Goal: Task Accomplishment & Management: Manage account settings

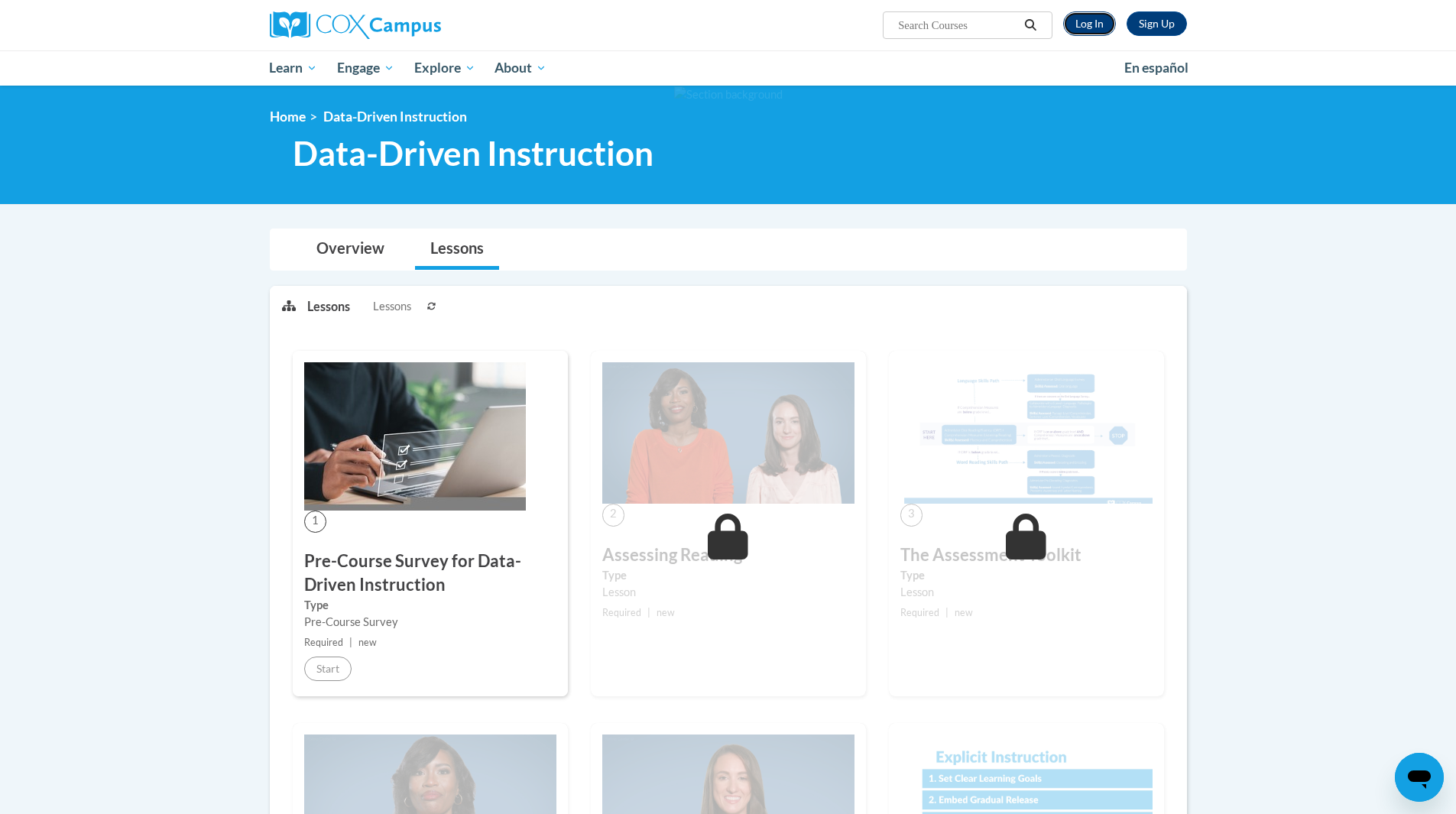
click at [1085, 27] on link "Log In" at bounding box center [1090, 23] width 53 height 24
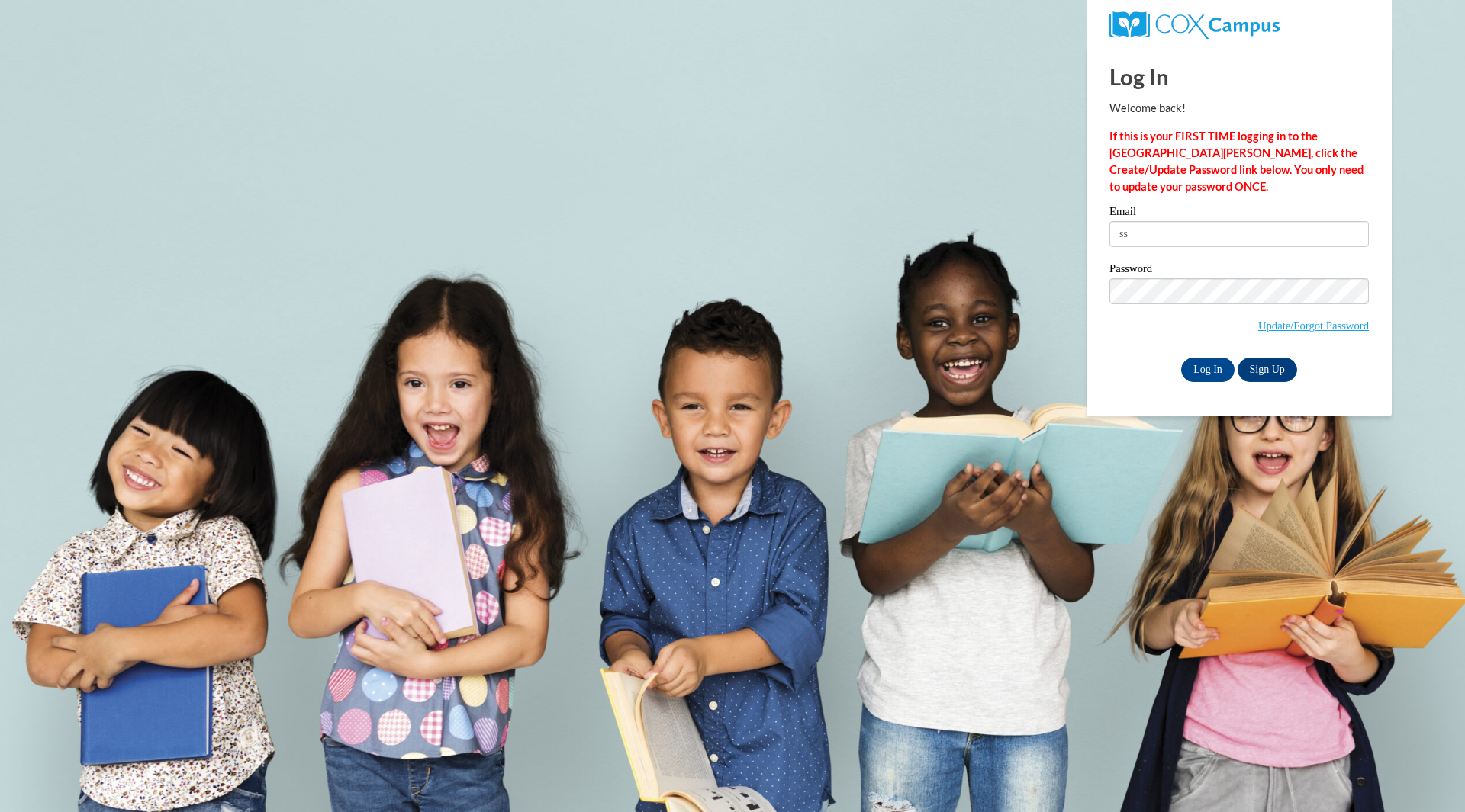
type input "s"
click at [1221, 243] on input "Email" at bounding box center [1239, 233] width 259 height 26
type input "Susan.Spiegelberg@dhs.wisconsin.gov"
click at [1210, 369] on input "Log In" at bounding box center [1207, 369] width 54 height 24
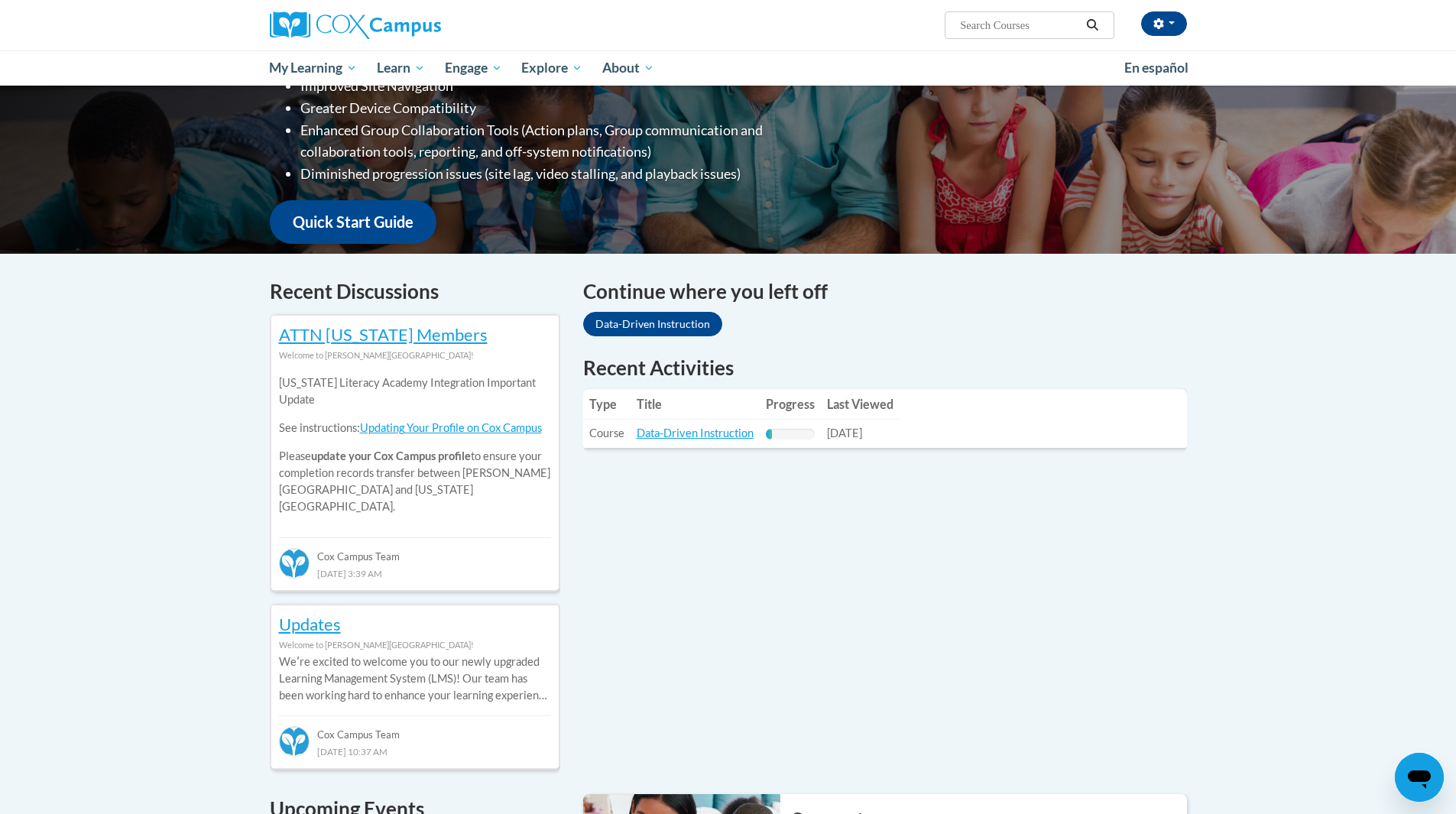
scroll to position [306, 0]
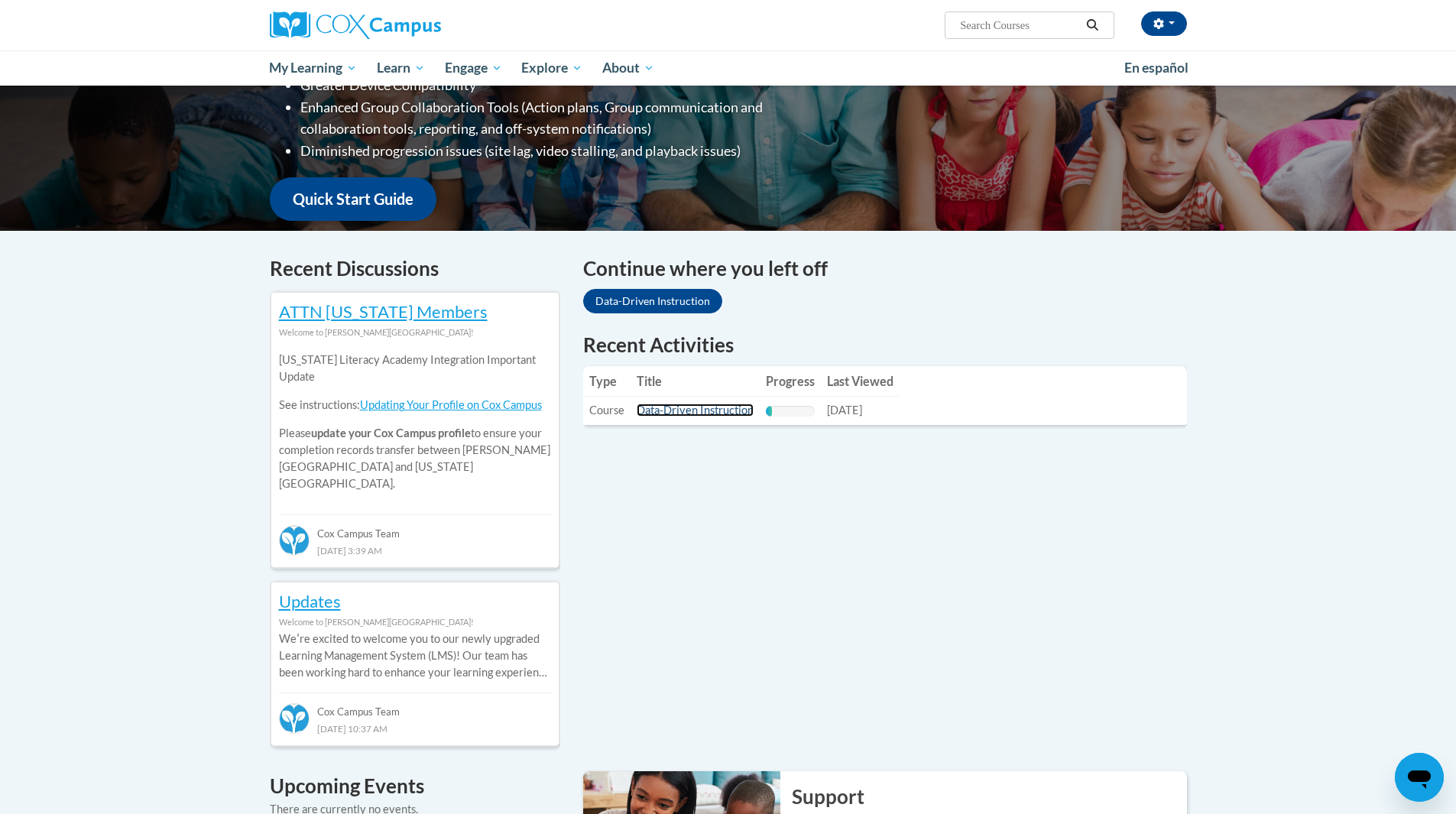
click at [725, 414] on link "Data-Driven Instruction" at bounding box center [695, 410] width 117 height 13
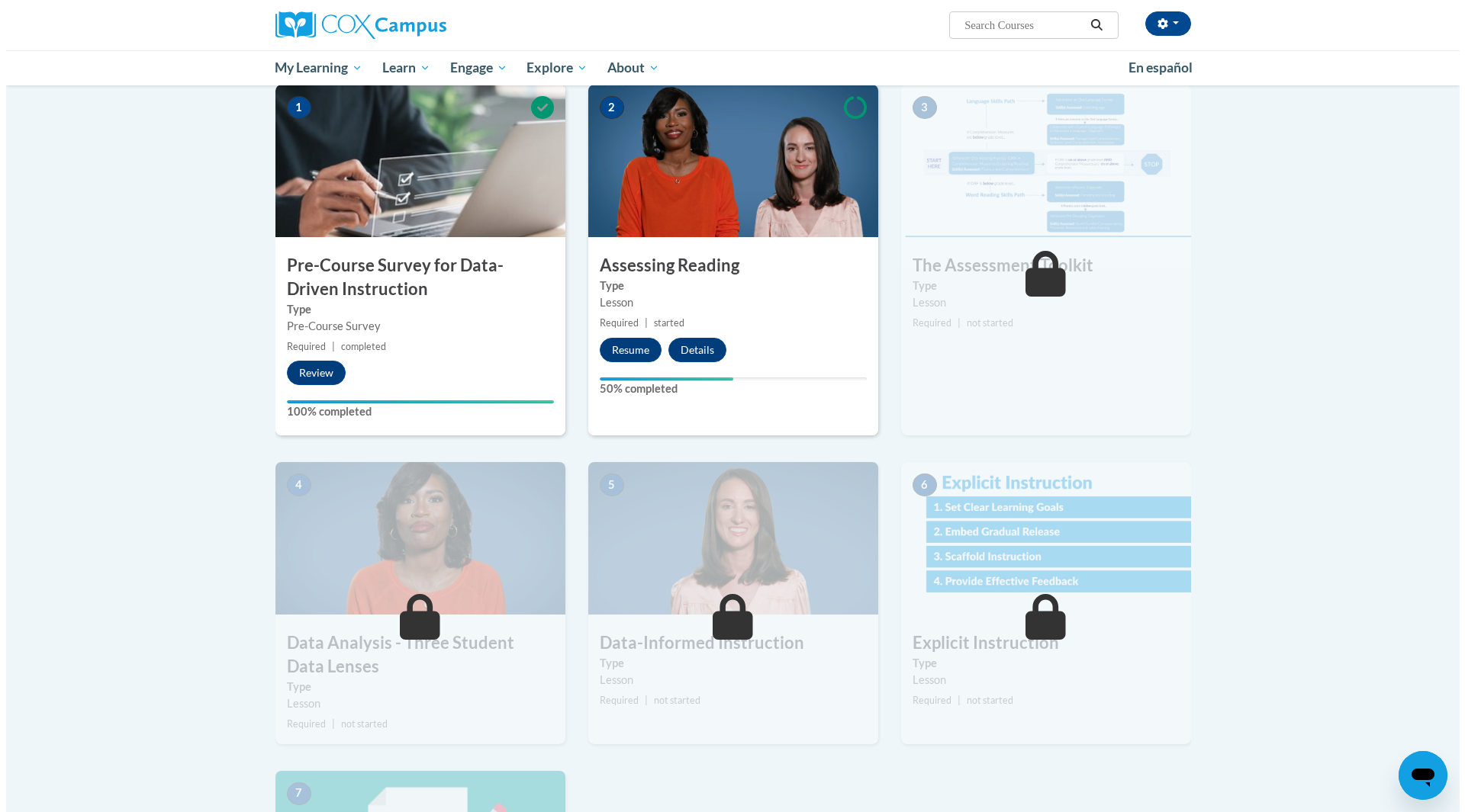
scroll to position [229, 0]
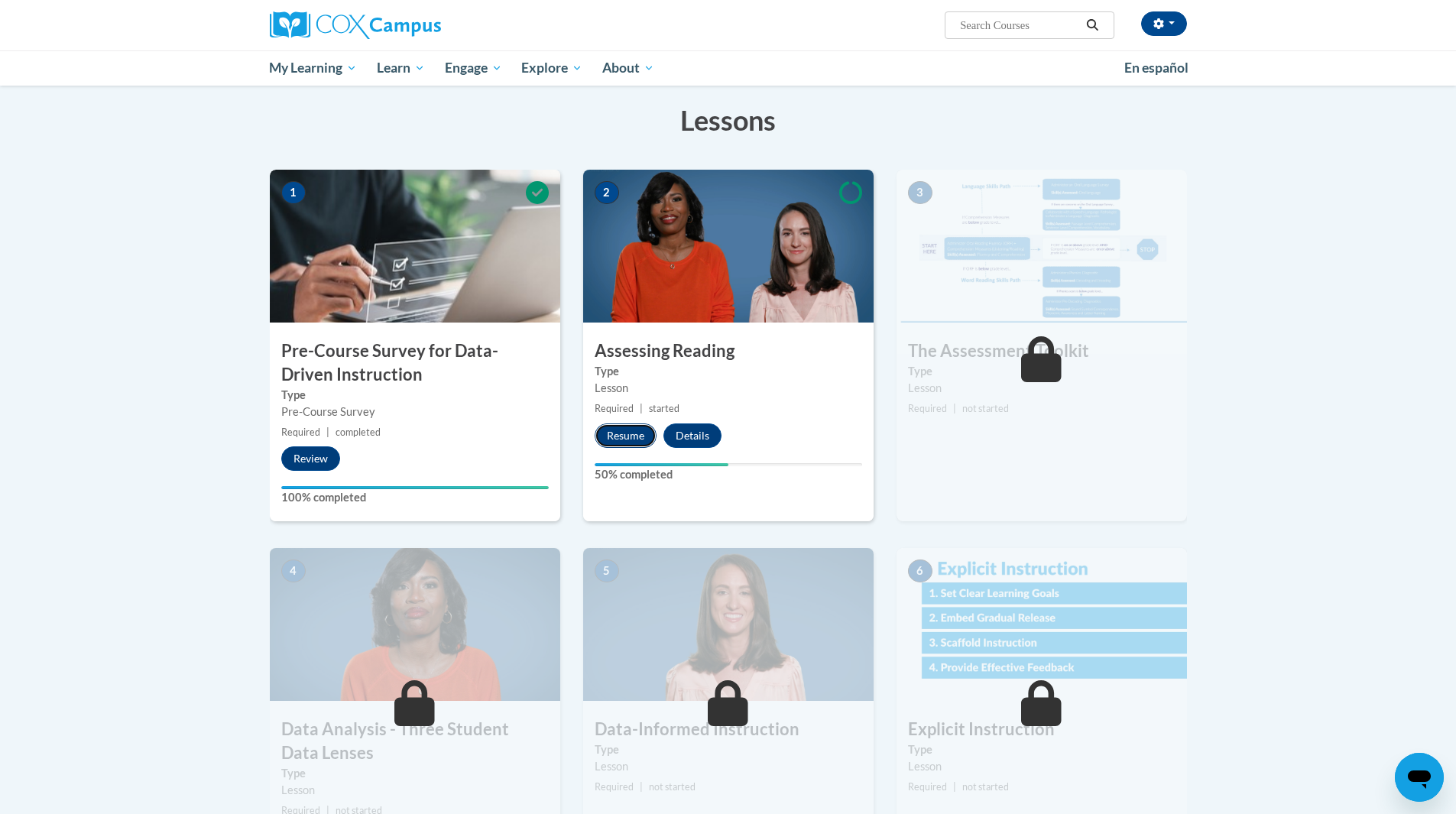
click at [629, 434] on button "Resume" at bounding box center [626, 435] width 62 height 24
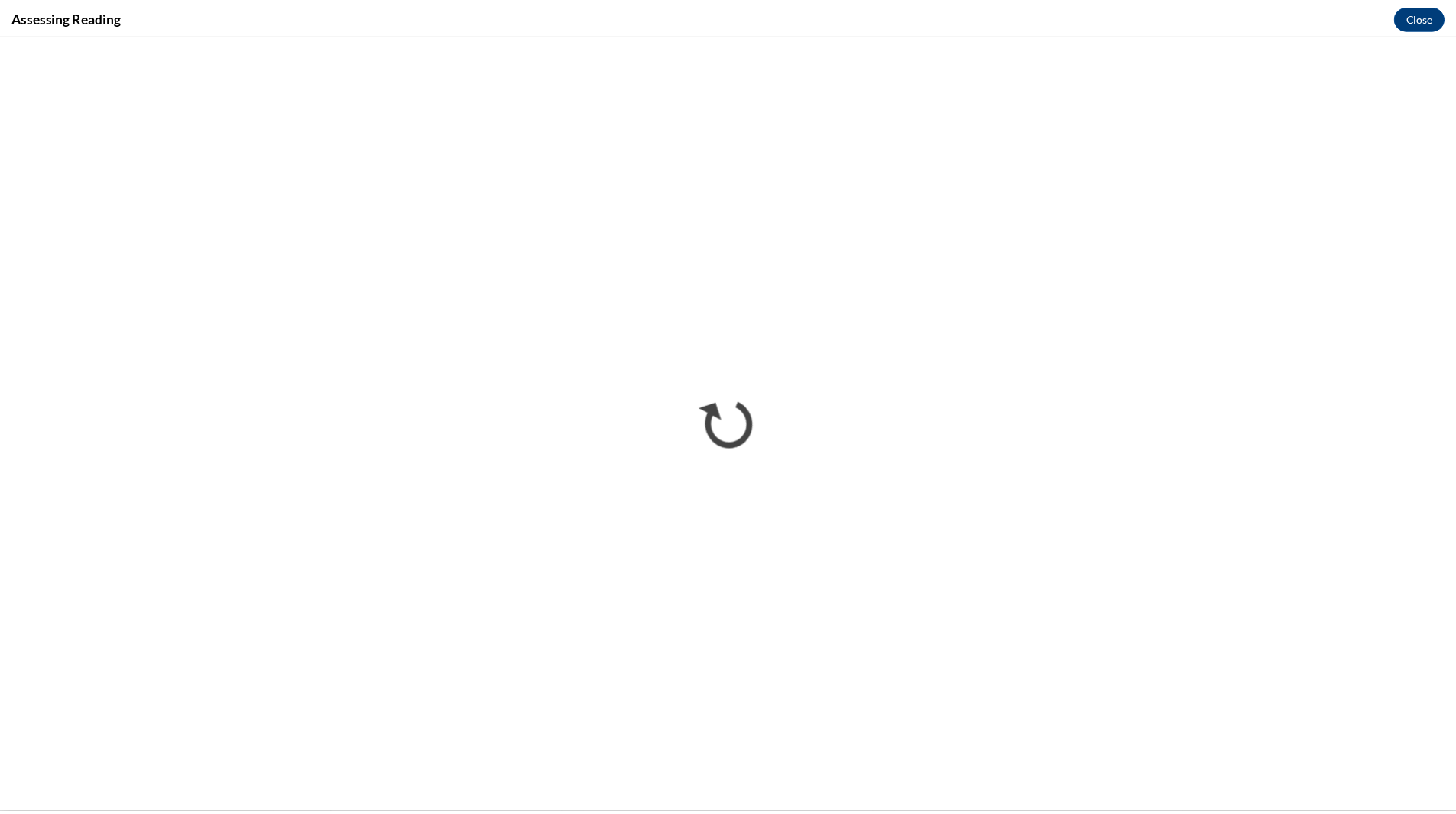
scroll to position [0, 0]
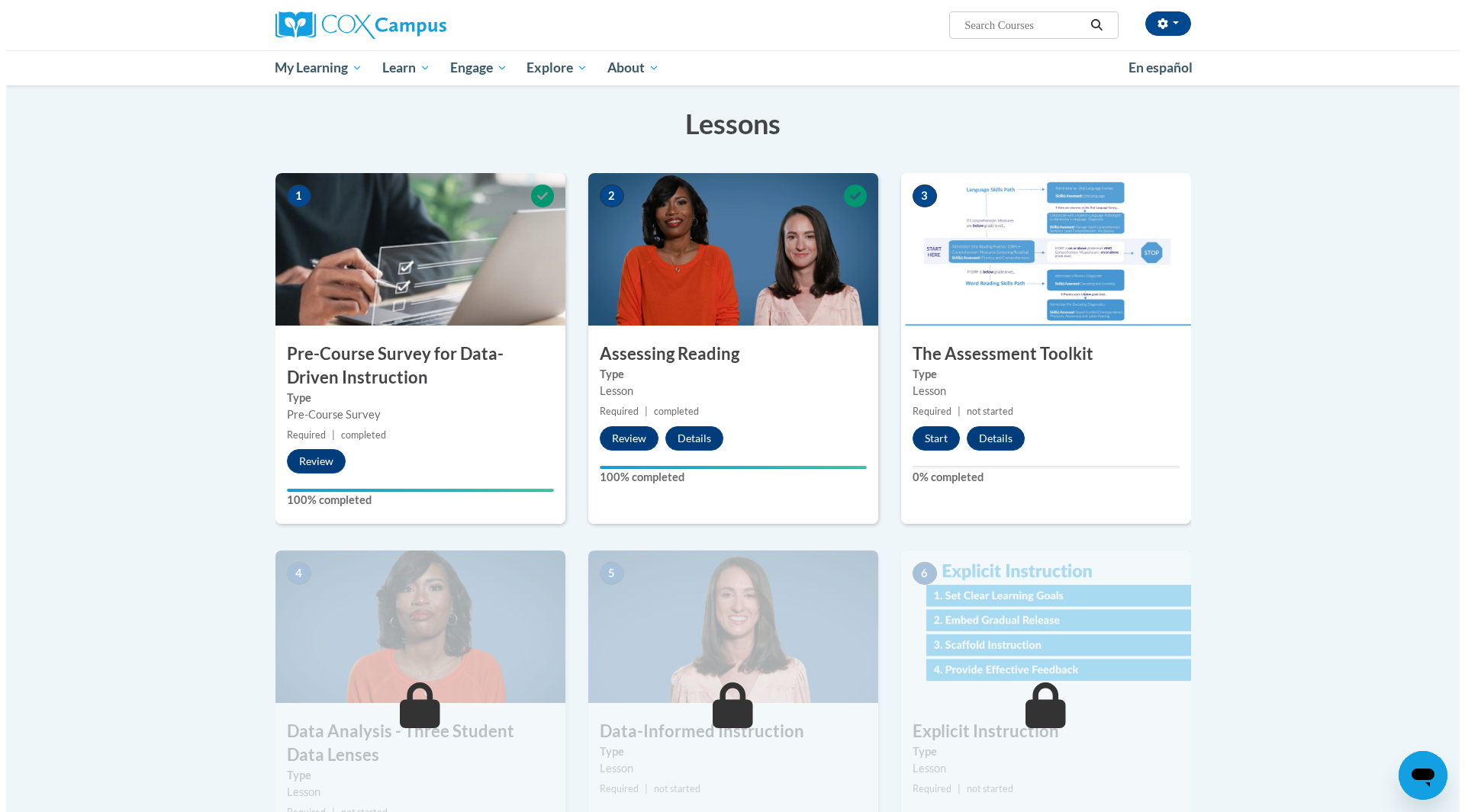
scroll to position [229, 0]
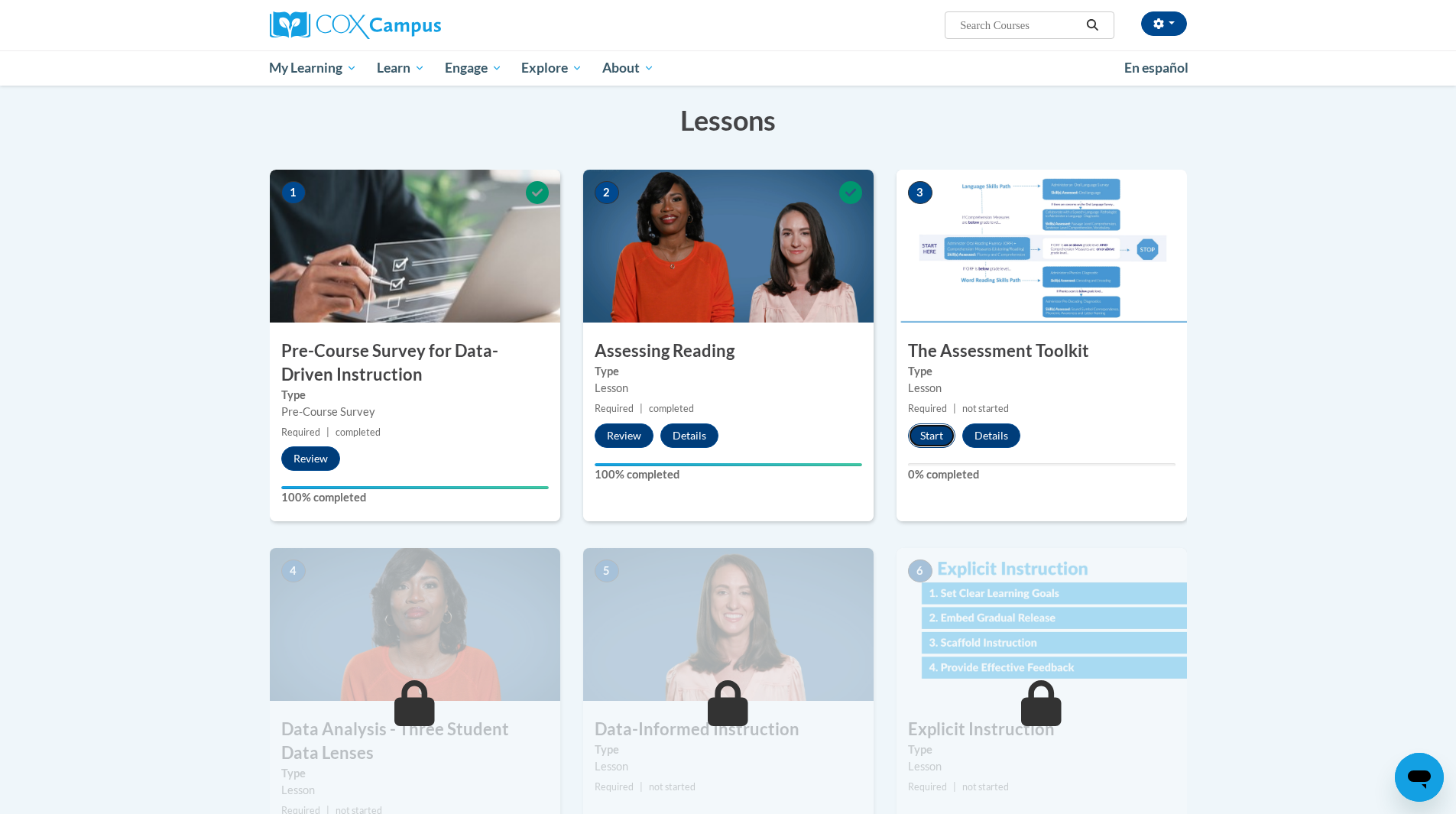
click at [936, 431] on button "Start" at bounding box center [931, 435] width 47 height 24
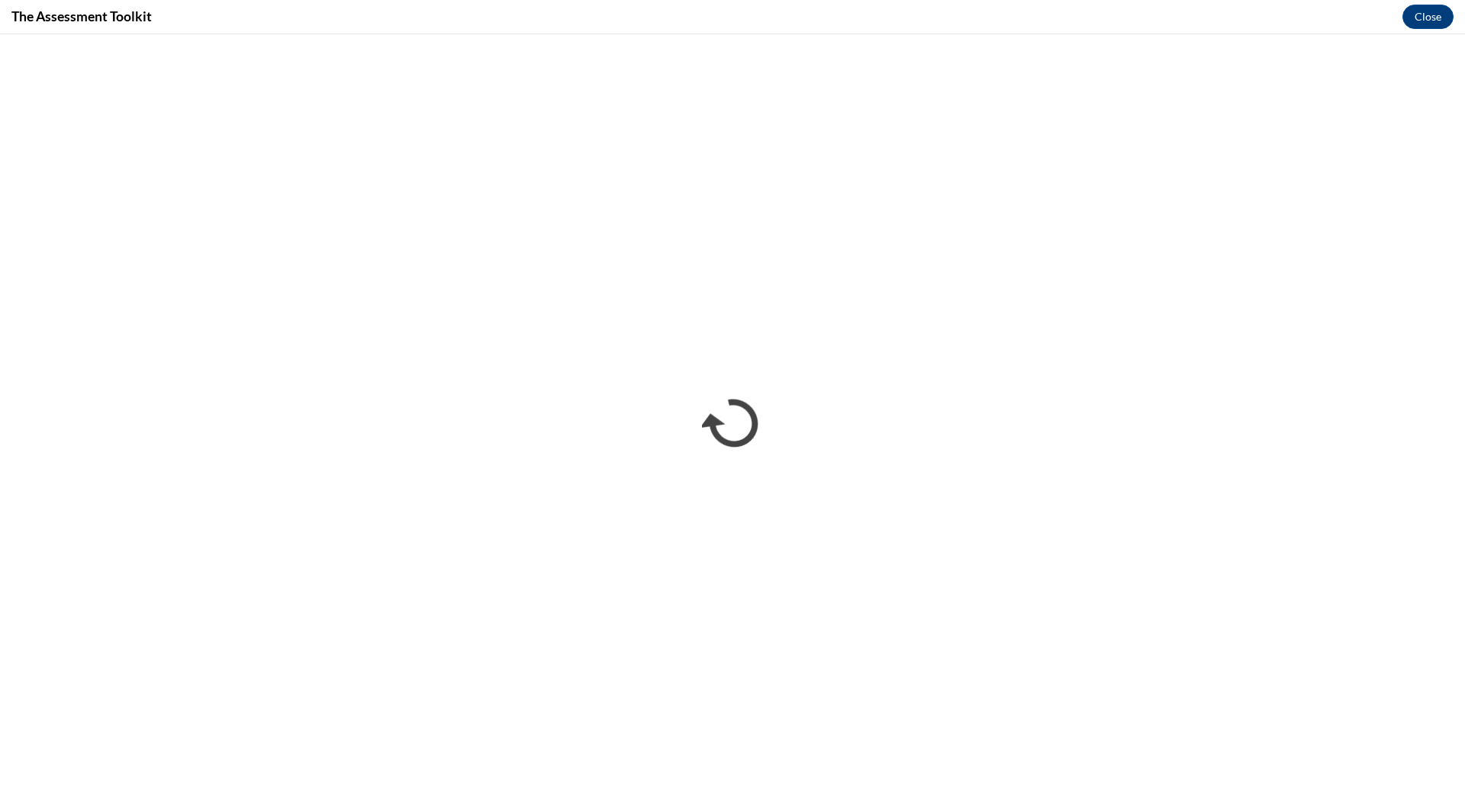
scroll to position [0, 0]
